Goal: Transaction & Acquisition: Purchase product/service

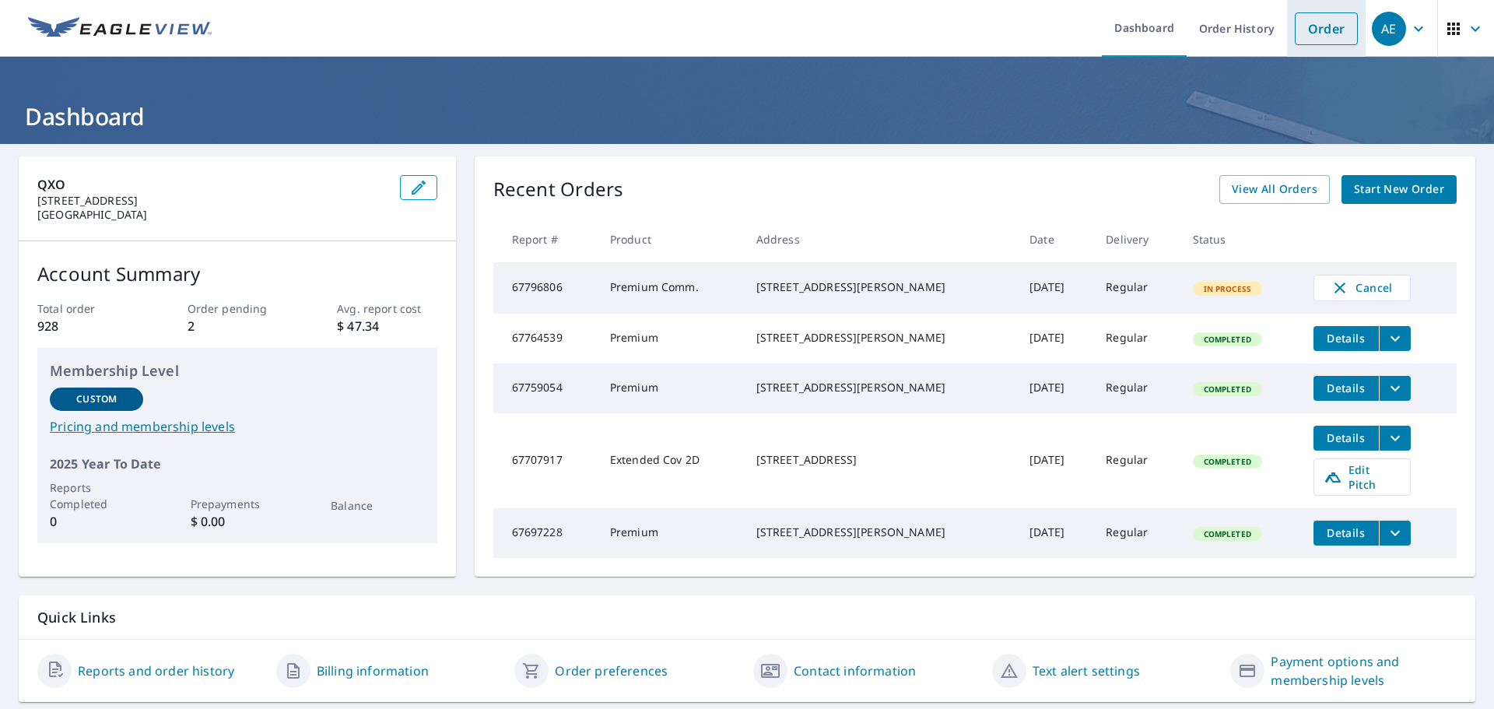
click at [1315, 32] on link "Order" at bounding box center [1326, 28] width 63 height 33
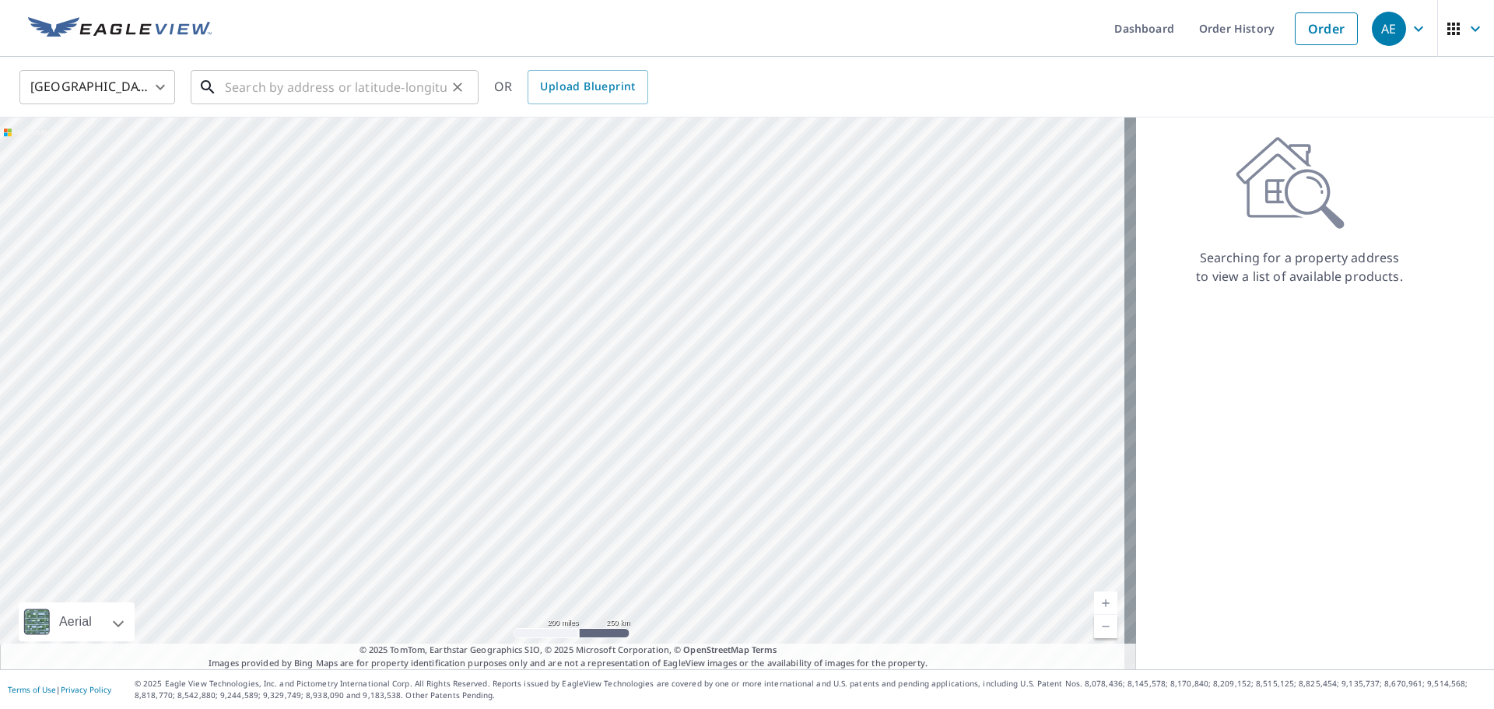
click at [257, 88] on input "text" at bounding box center [336, 87] width 222 height 44
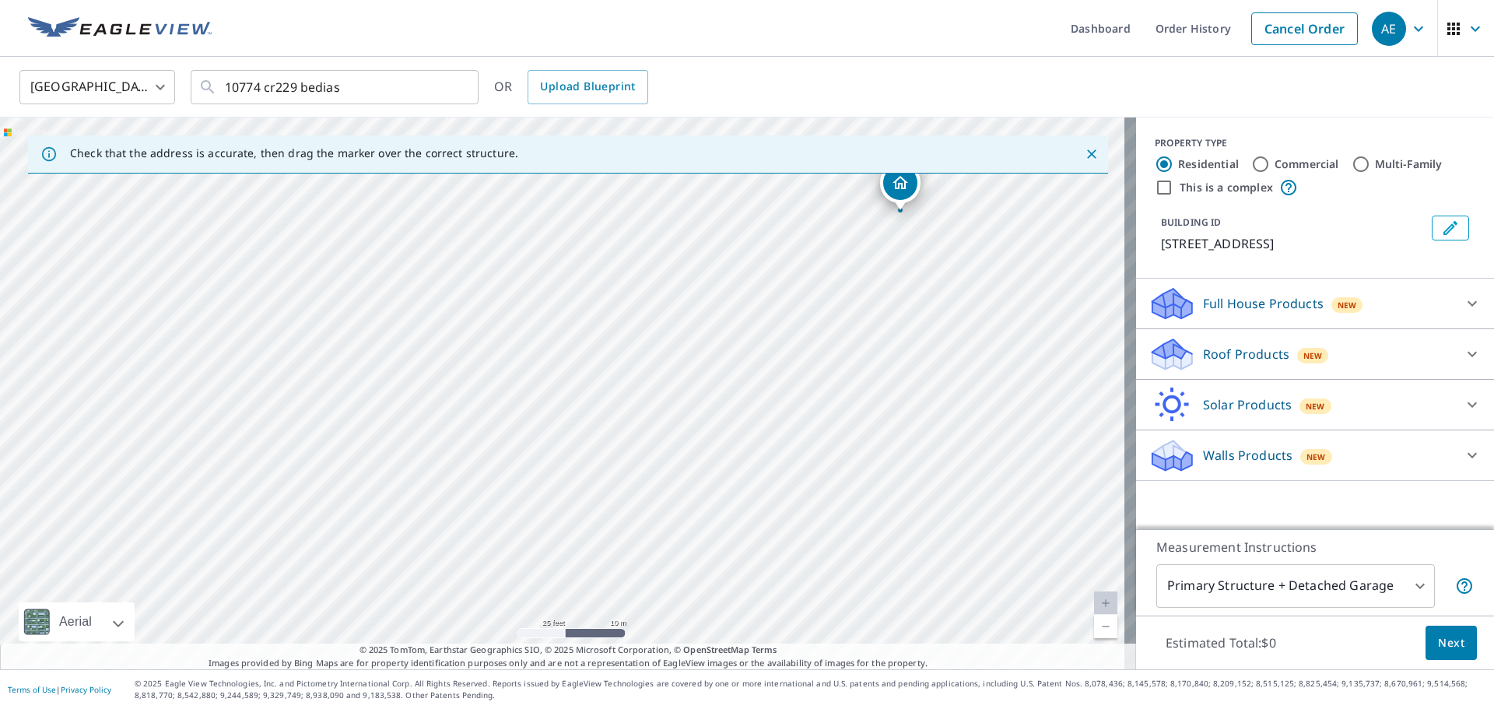
drag, startPoint x: 581, startPoint y: 450, endPoint x: 573, endPoint y: 476, distance: 27.1
click at [573, 476] on div "[STREET_ADDRESS]" at bounding box center [568, 394] width 1136 height 552
drag, startPoint x: 212, startPoint y: 425, endPoint x: 360, endPoint y: 425, distance: 147.9
click at [360, 425] on div "[STREET_ADDRESS]" at bounding box center [568, 394] width 1136 height 552
click at [344, 94] on input "10774 cr229 bedias" at bounding box center [336, 87] width 222 height 44
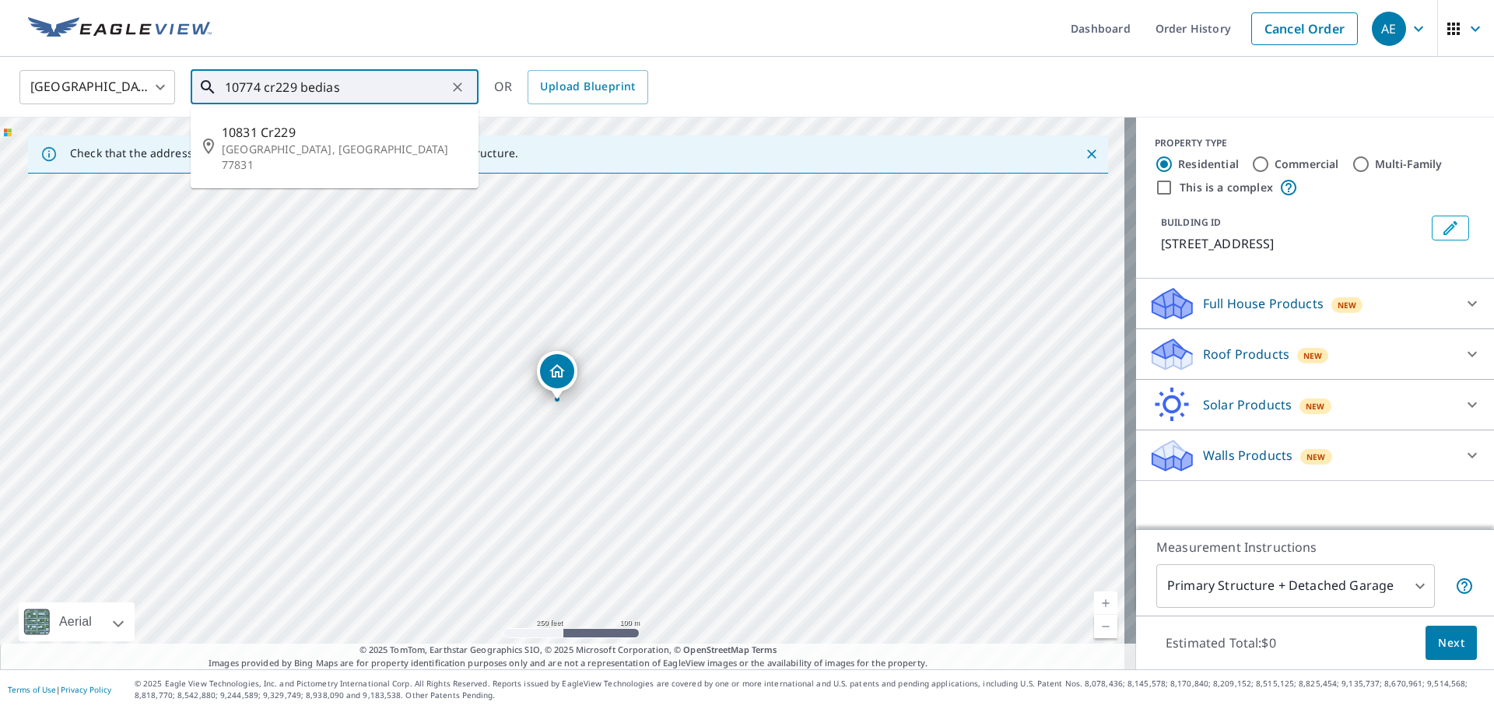
click at [381, 84] on input "10774 cr229 bedias" at bounding box center [336, 87] width 222 height 44
click at [269, 131] on span "10831 Cr229" at bounding box center [344, 132] width 244 height 19
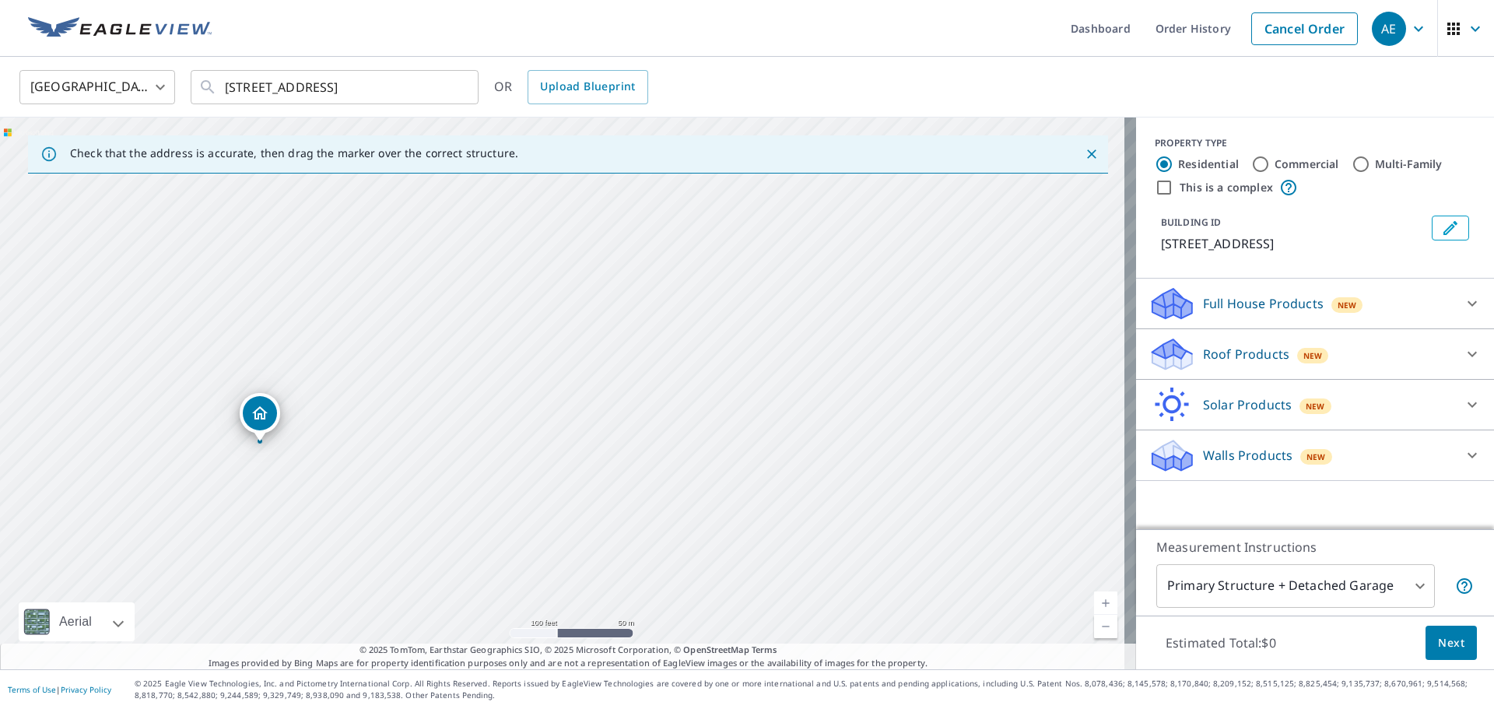
drag, startPoint x: 660, startPoint y: 383, endPoint x: 451, endPoint y: 432, distance: 214.3
click at [451, 432] on div "[STREET_ADDRESS]" at bounding box center [568, 394] width 1136 height 552
drag, startPoint x: 585, startPoint y: 374, endPoint x: 488, endPoint y: 479, distance: 143.2
click at [481, 527] on div "[STREET_ADDRESS]" at bounding box center [568, 394] width 1136 height 552
drag, startPoint x: 519, startPoint y: 307, endPoint x: 794, endPoint y: 132, distance: 325.8
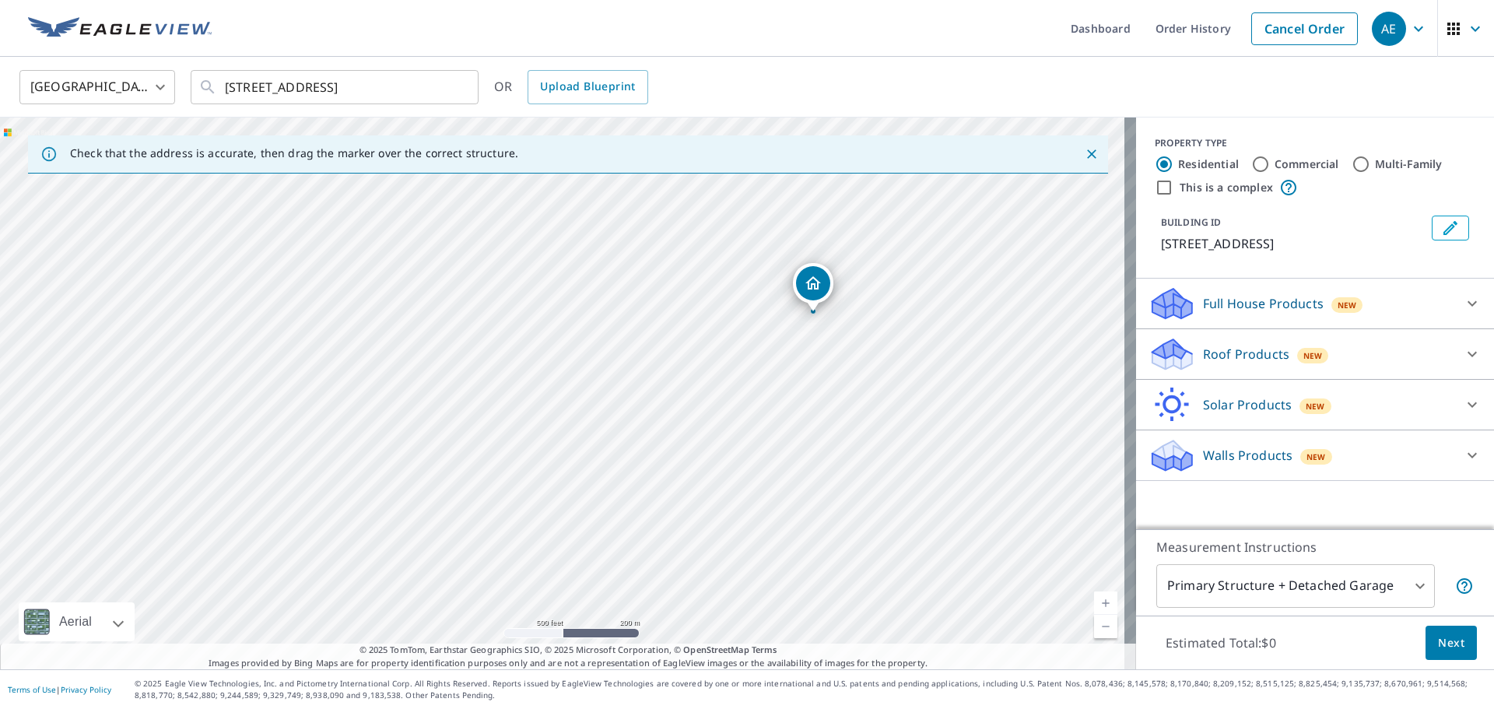
click at [794, 132] on div "Check that the address is accurate, then drag the marker over the correct struc…" at bounding box center [568, 394] width 1136 height 552
click at [456, 420] on div "[STREET_ADDRESS]" at bounding box center [568, 394] width 1136 height 552
click at [455, 419] on div "[STREET_ADDRESS]" at bounding box center [568, 394] width 1136 height 552
drag, startPoint x: 744, startPoint y: 401, endPoint x: 586, endPoint y: 367, distance: 161.5
click at [586, 367] on div "[STREET_ADDRESS]" at bounding box center [568, 394] width 1136 height 552
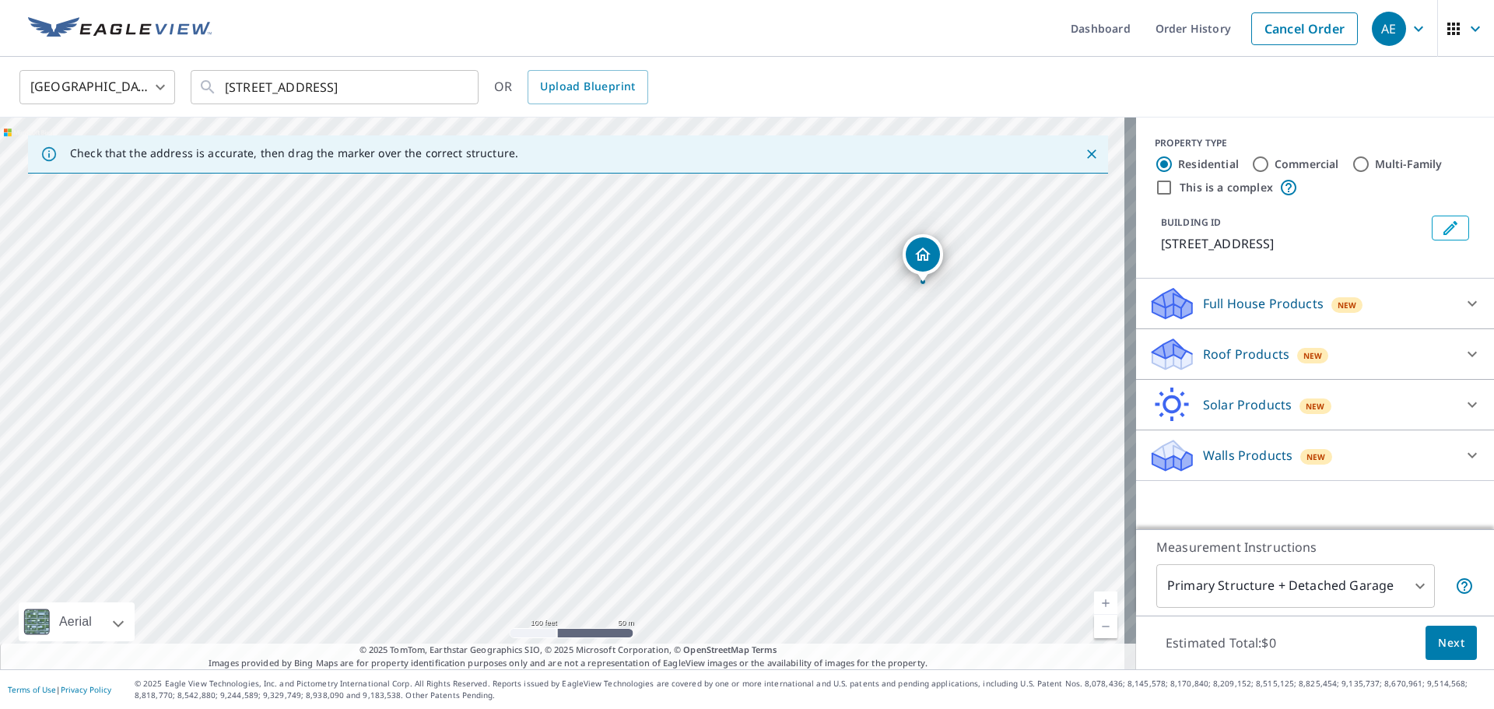
drag, startPoint x: 374, startPoint y: 416, endPoint x: 1072, endPoint y: 367, distance: 699.1
click at [1072, 367] on div "[STREET_ADDRESS]" at bounding box center [568, 394] width 1136 height 552
drag, startPoint x: 652, startPoint y: 416, endPoint x: 693, endPoint y: 244, distance: 177.5
click at [693, 245] on div "[STREET_ADDRESS]" at bounding box center [568, 394] width 1136 height 552
click at [538, 476] on div "[STREET_ADDRESS]" at bounding box center [568, 394] width 1136 height 552
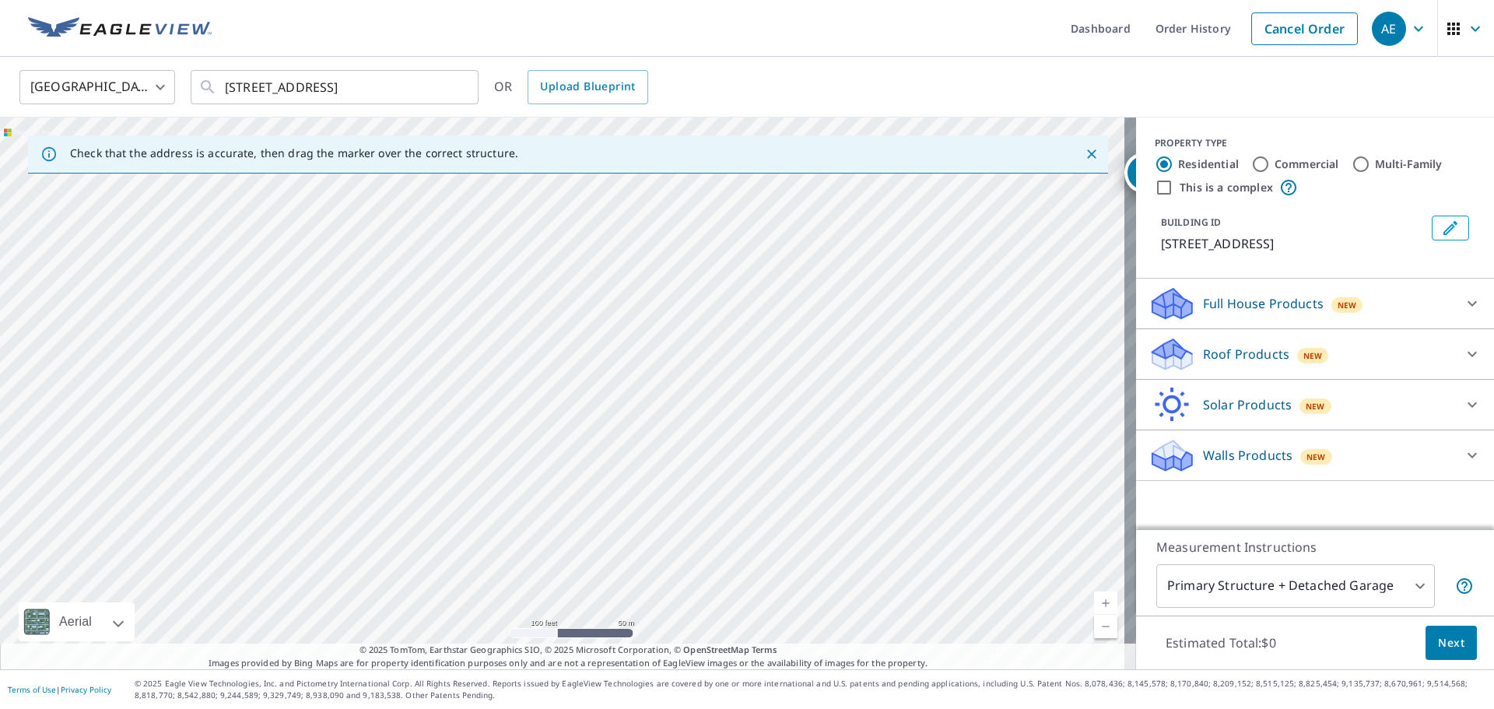
drag, startPoint x: 310, startPoint y: 428, endPoint x: 999, endPoint y: 206, distance: 724.4
click at [1002, 206] on div "[STREET_ADDRESS]" at bounding box center [568, 394] width 1136 height 552
drag, startPoint x: 452, startPoint y: 393, endPoint x: 435, endPoint y: 239, distance: 155.1
click at [435, 239] on div "[STREET_ADDRESS]" at bounding box center [568, 394] width 1136 height 552
drag, startPoint x: 568, startPoint y: 283, endPoint x: 482, endPoint y: 399, distance: 144.6
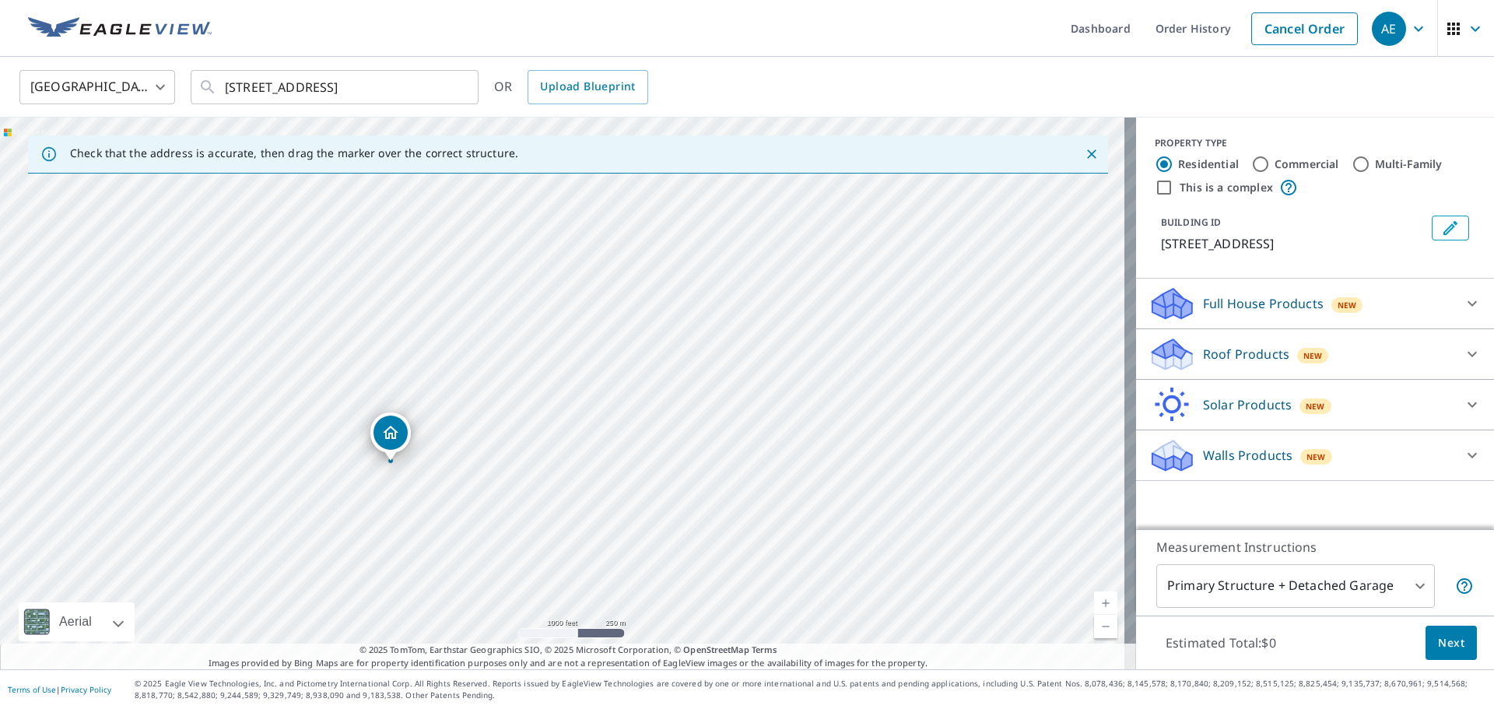
click at [482, 399] on div "[STREET_ADDRESS]" at bounding box center [568, 394] width 1136 height 552
drag, startPoint x: 675, startPoint y: 382, endPoint x: 720, endPoint y: 265, distance: 125.9
click at [720, 265] on div "[STREET_ADDRESS]" at bounding box center [568, 394] width 1136 height 552
drag, startPoint x: 619, startPoint y: 408, endPoint x: 690, endPoint y: 312, distance: 119.1
click at [691, 308] on div "[STREET_ADDRESS]" at bounding box center [568, 394] width 1136 height 552
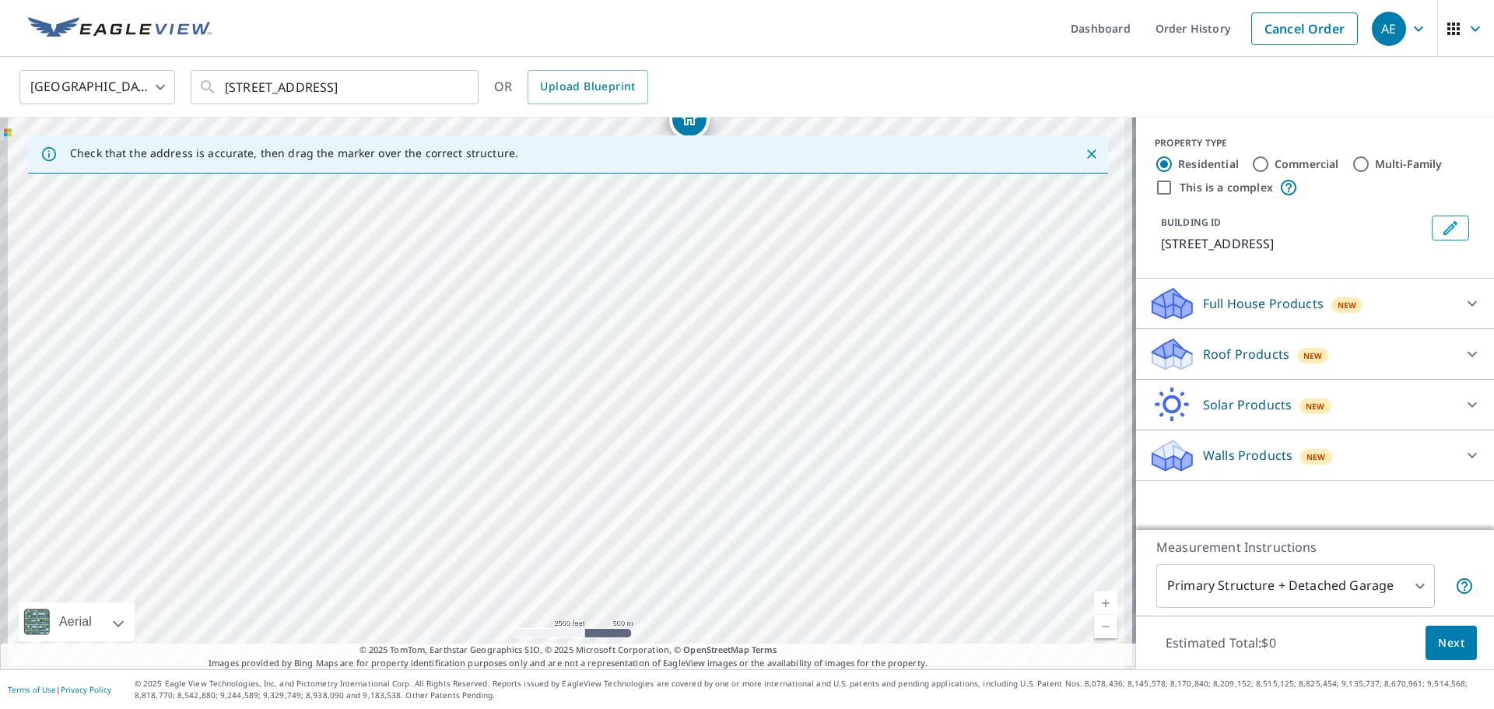
drag, startPoint x: 485, startPoint y: 458, endPoint x: 510, endPoint y: 451, distance: 26.1
click at [510, 451] on div "[STREET_ADDRESS]" at bounding box center [568, 394] width 1136 height 552
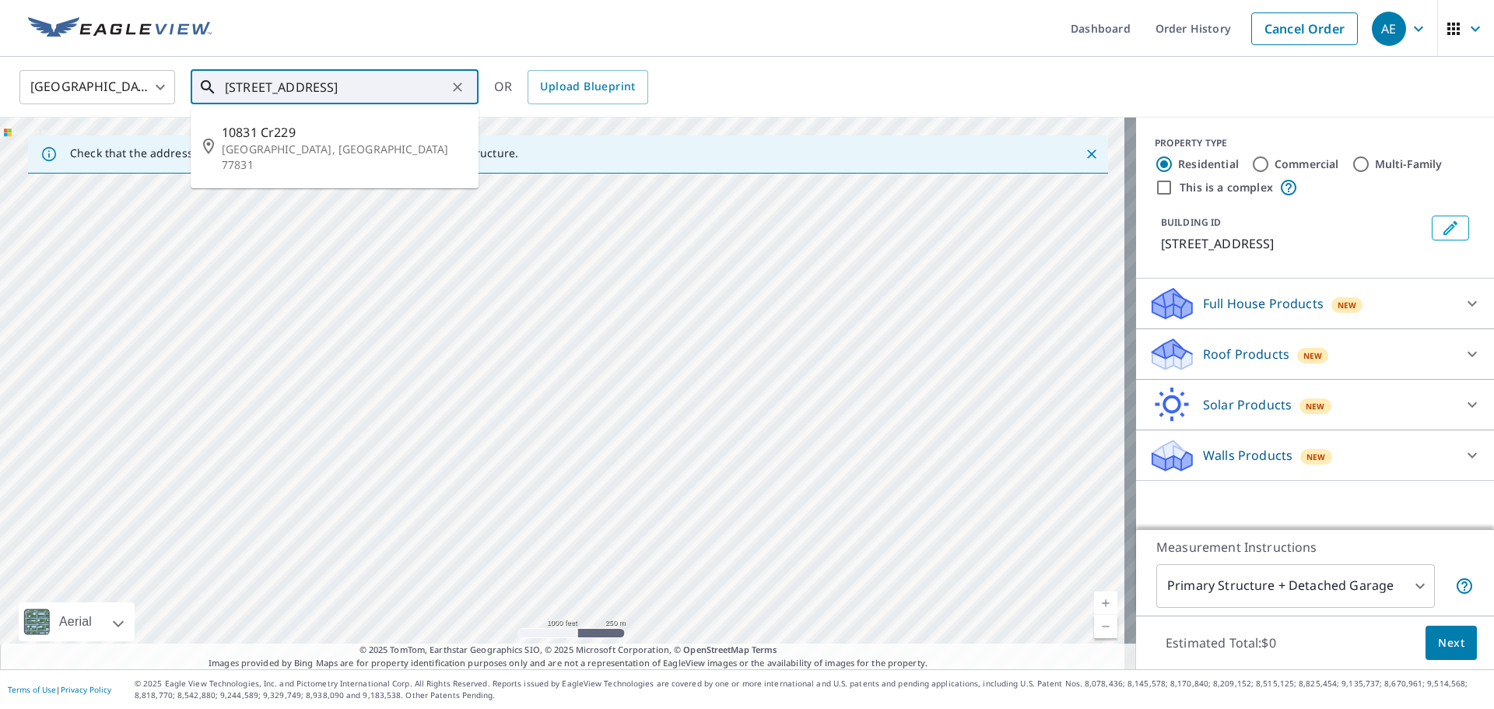
drag, startPoint x: 261, startPoint y: 84, endPoint x: 107, endPoint y: 93, distance: 153.6
click at [90, 92] on div "[GEOGRAPHIC_DATA] [GEOGRAPHIC_DATA] ​ [STREET_ADDRESS] ​ 10831 Cr229 [GEOGRAPHI…" at bounding box center [742, 86] width 1468 height 37
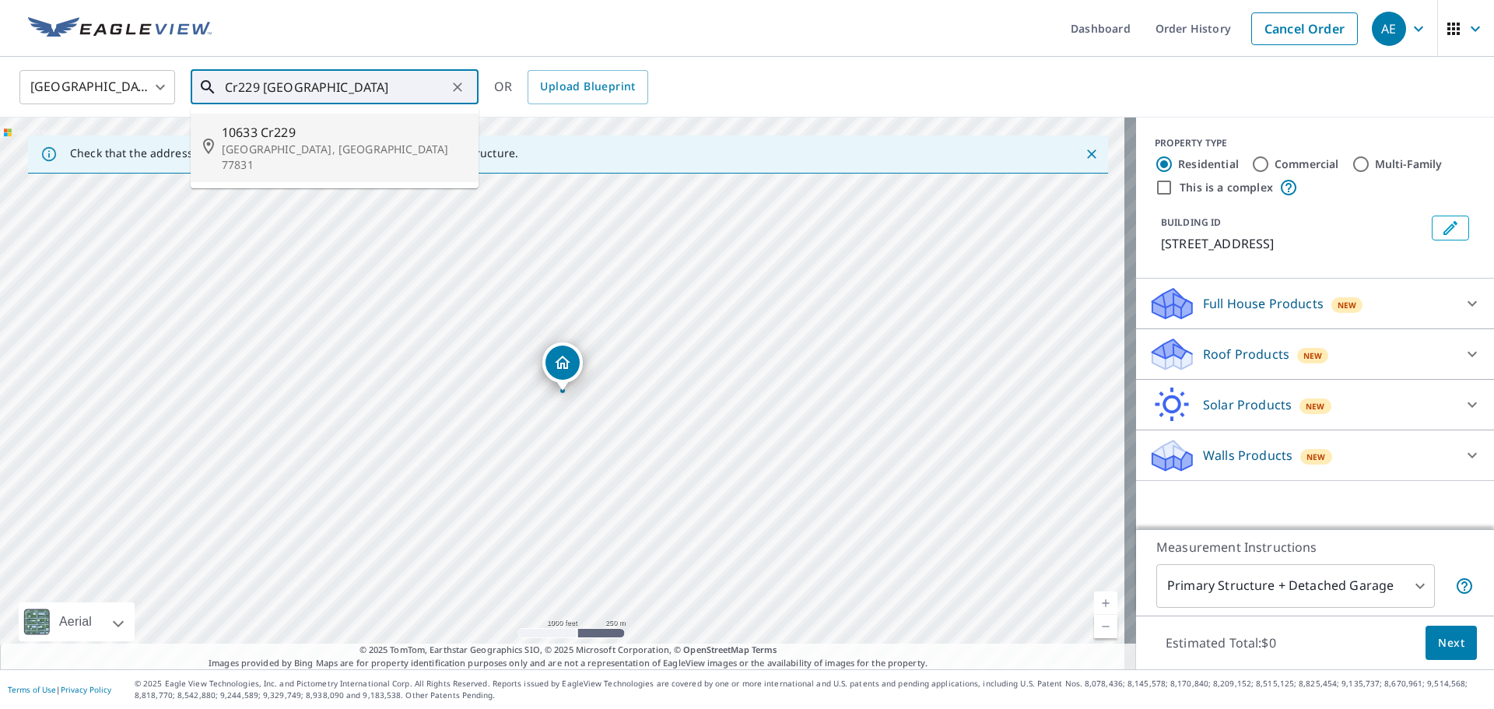
click at [263, 133] on span "10633 Cr229" at bounding box center [344, 132] width 244 height 19
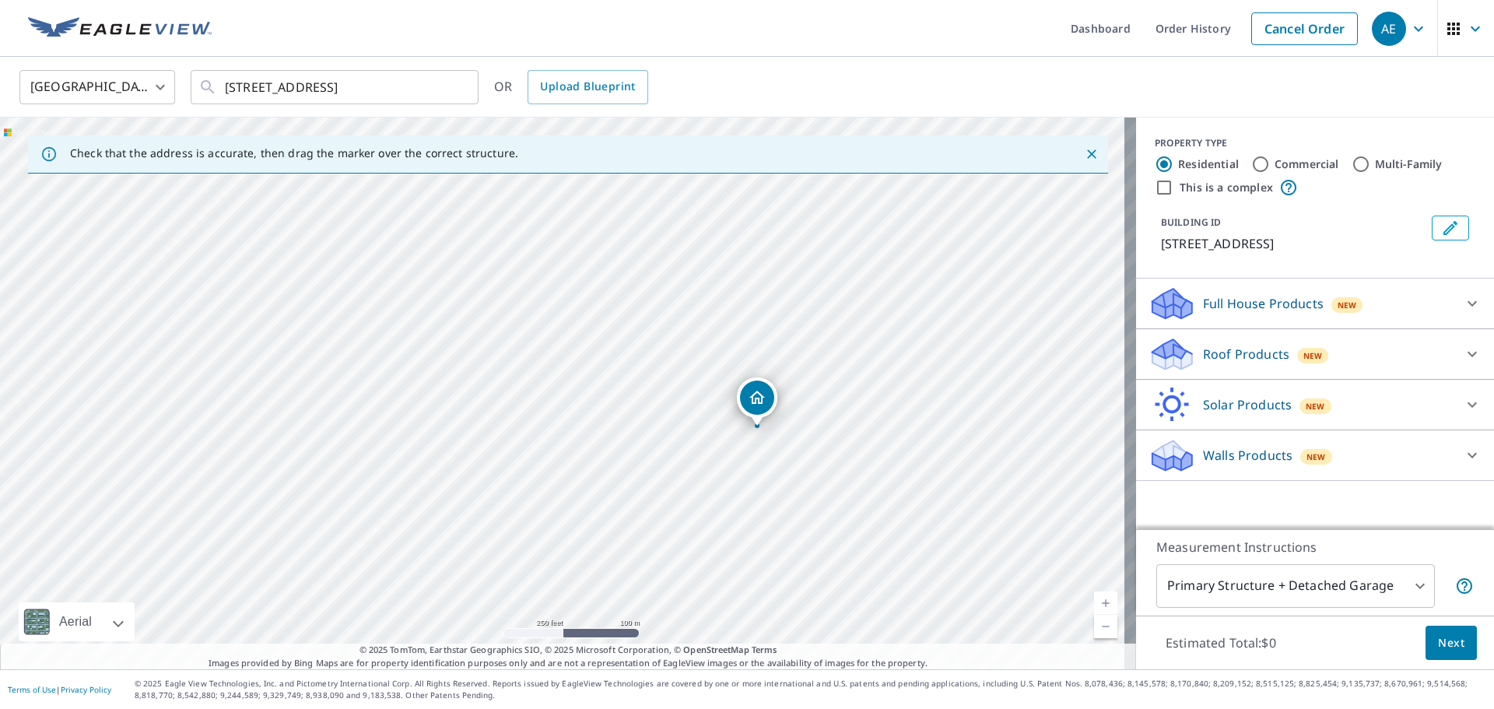
click at [759, 392] on icon "Dropped pin, building 1, Residential property, 10633 State Highway 90 N Bedias,…" at bounding box center [757, 397] width 19 height 19
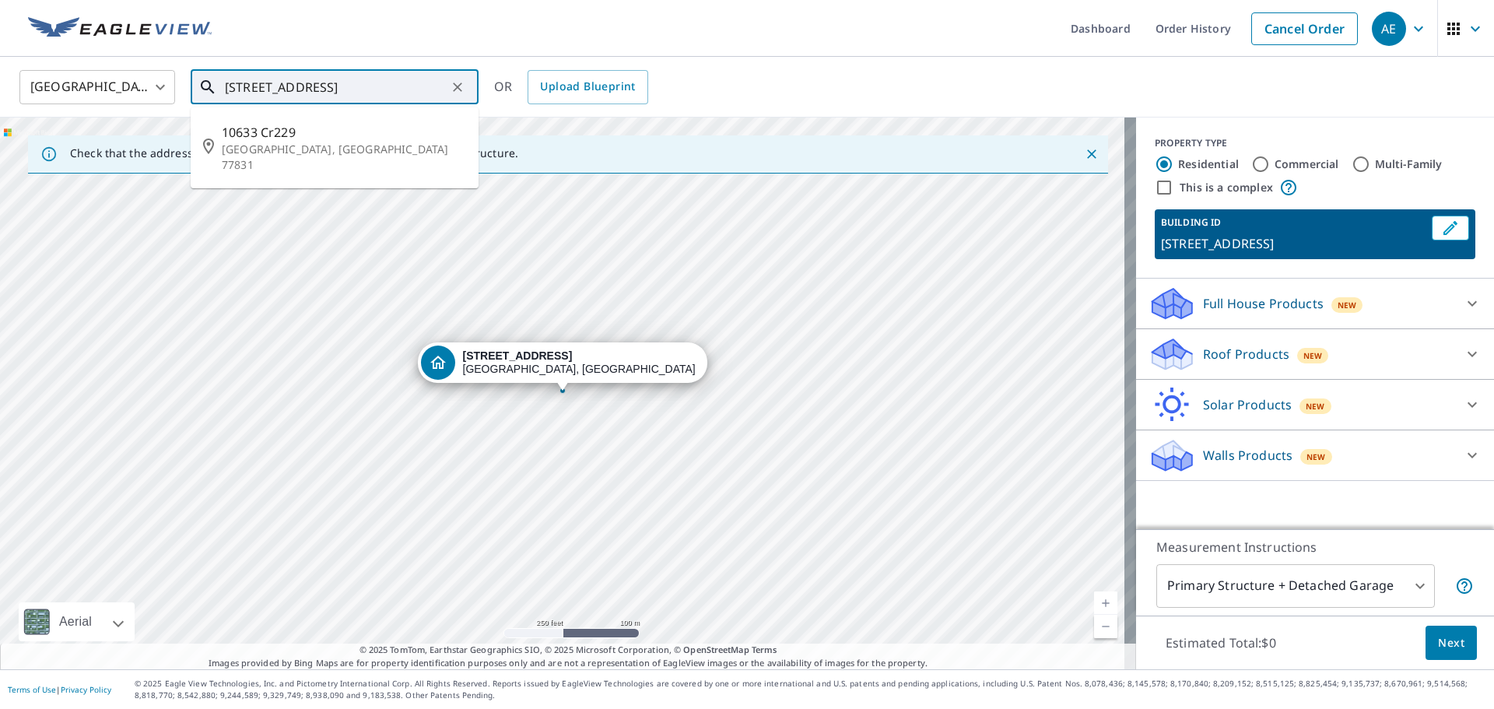
drag, startPoint x: 422, startPoint y: 85, endPoint x: 54, endPoint y: 72, distance: 367.6
click at [25, 72] on div "[GEOGRAPHIC_DATA] [GEOGRAPHIC_DATA] ​ [STREET_ADDRESS] ​ 10633 Cr229 [GEOGRAPHI…" at bounding box center [742, 86] width 1468 height 37
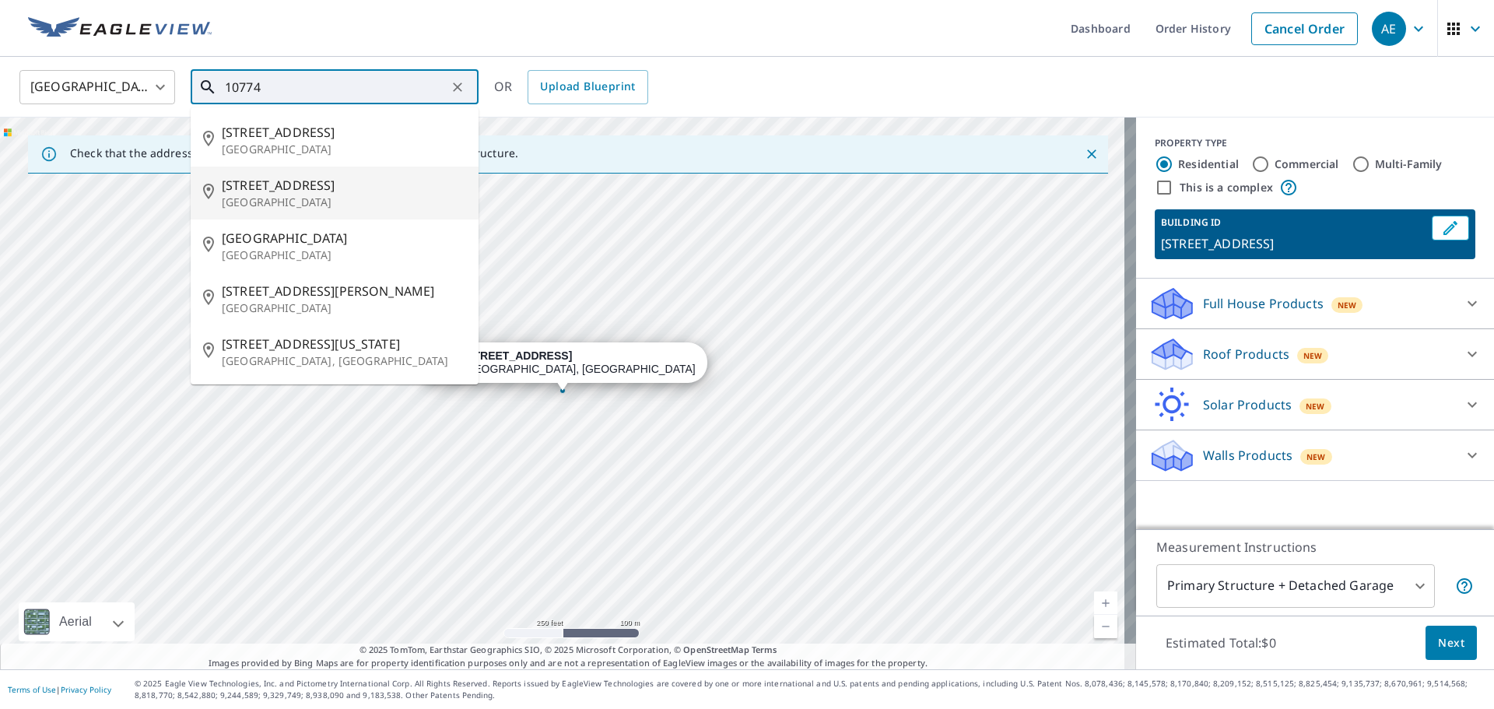
type input "10774"
